Goal: Navigation & Orientation: Find specific page/section

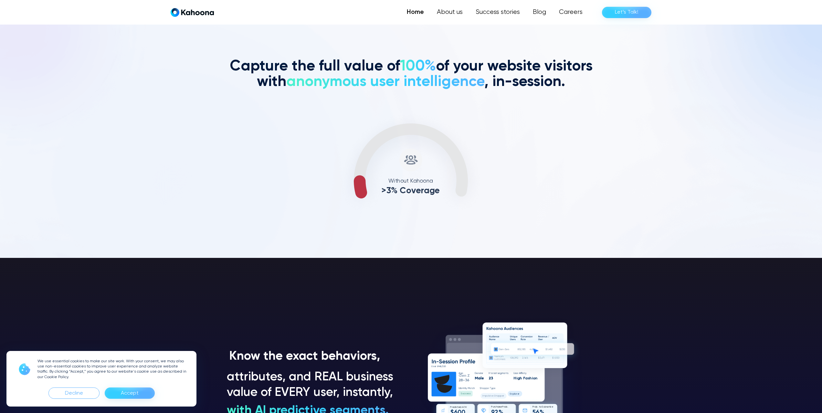
scroll to position [393, 0]
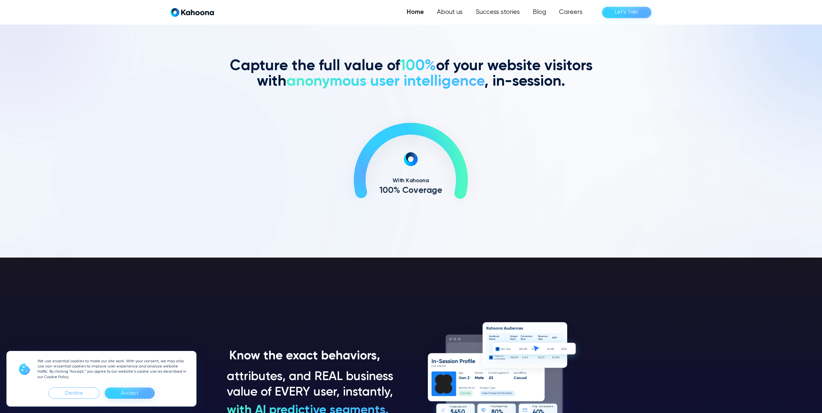
click at [125, 394] on div "Accept" at bounding box center [130, 393] width 18 height 10
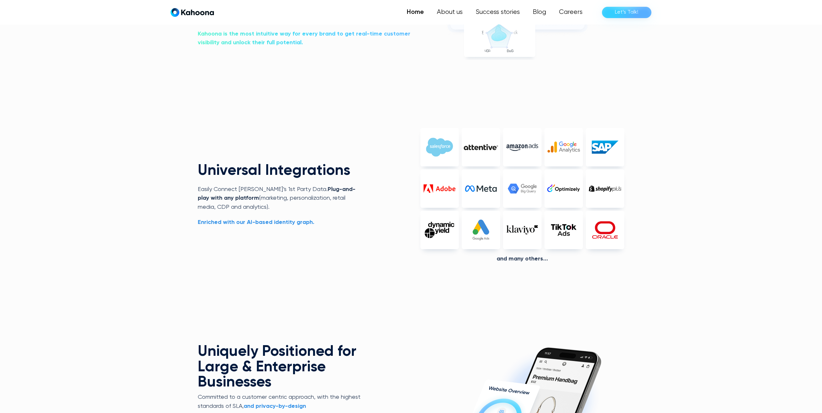
scroll to position [1601, 0]
click at [521, 259] on div "And Many others..." at bounding box center [522, 258] width 204 height 7
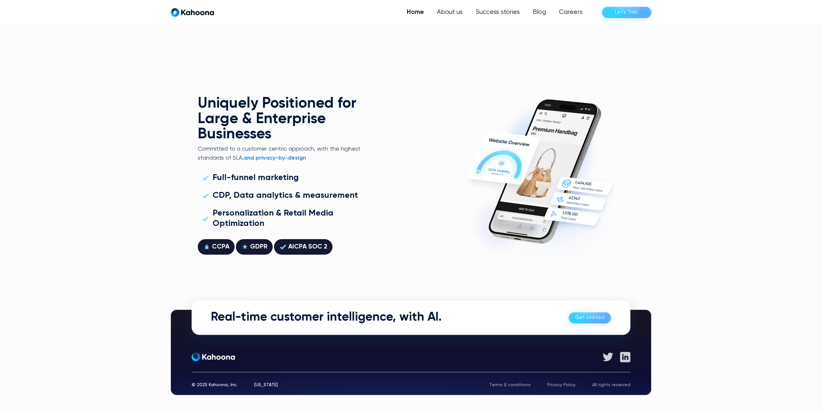
scroll to position [1848, 0]
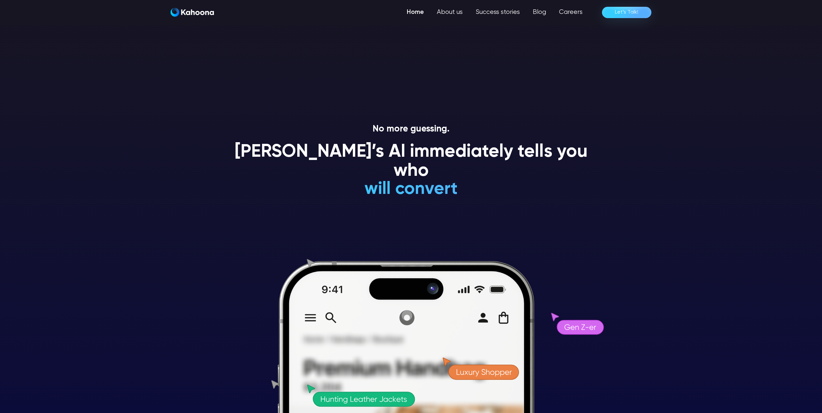
scroll to position [0, 0]
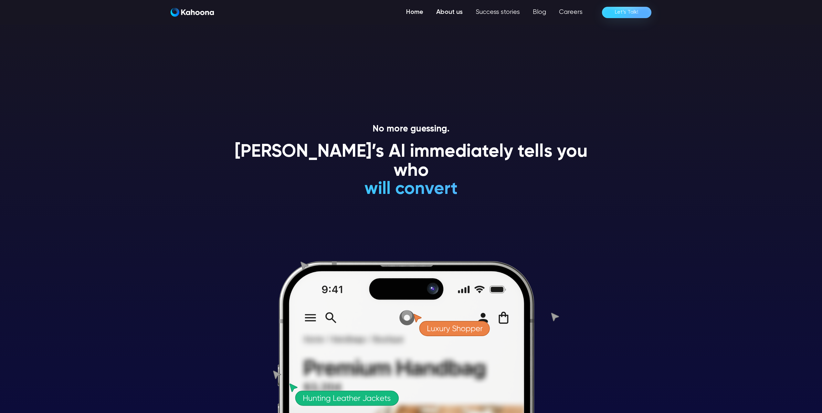
click at [446, 12] on link "About us" at bounding box center [449, 12] width 39 height 13
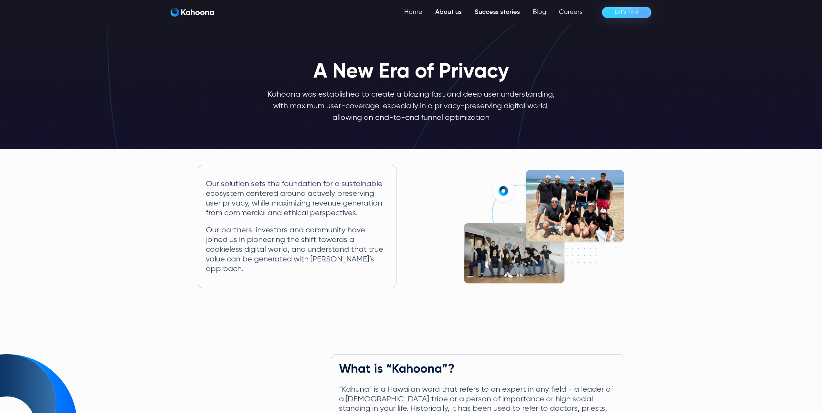
click at [491, 13] on link "Success stories" at bounding box center [497, 12] width 58 height 13
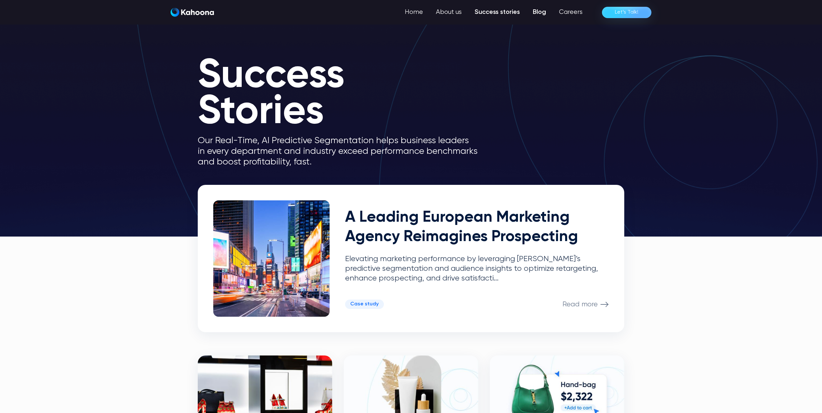
scroll to position [0, 0]
click at [575, 13] on link "Careers" at bounding box center [570, 12] width 37 height 13
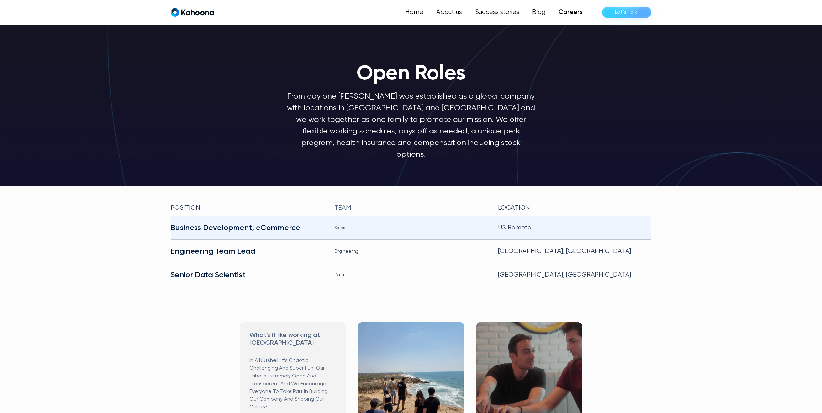
scroll to position [3, 0]
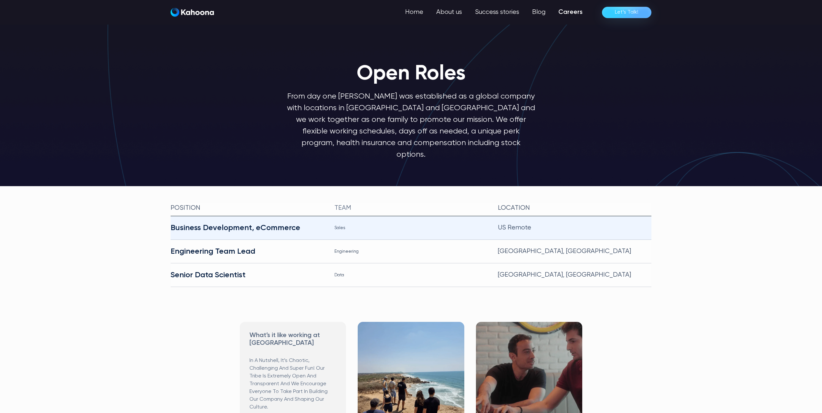
click at [267, 223] on div "Business Development, eCommerce" at bounding box center [247, 228] width 153 height 10
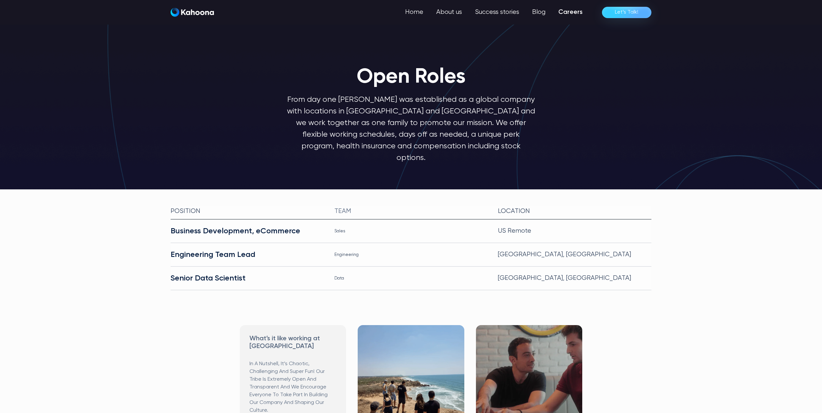
scroll to position [0, 0]
click at [195, 14] on img "home" at bounding box center [192, 12] width 43 height 9
